Goal: Navigation & Orientation: Find specific page/section

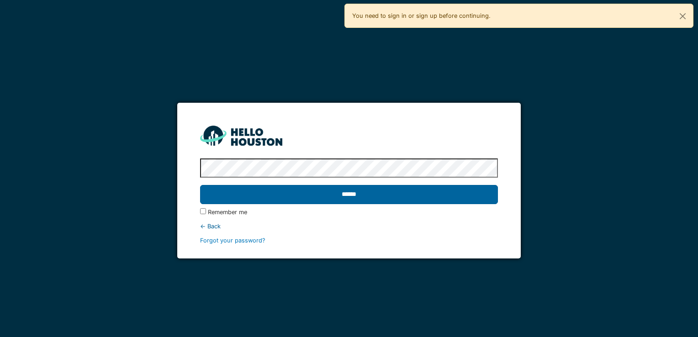
click at [282, 200] on input "******" at bounding box center [348, 194] width 297 height 19
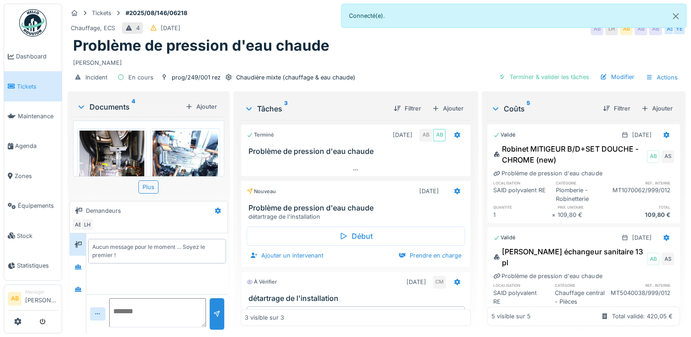
click at [22, 14] on img at bounding box center [32, 22] width 27 height 27
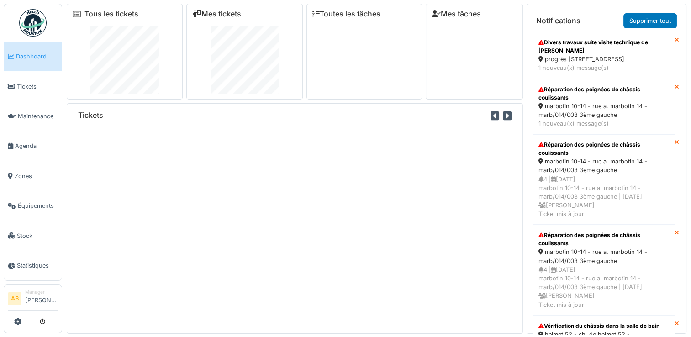
click at [515, 207] on div "Tickets" at bounding box center [295, 218] width 456 height 231
